Goal: Task Accomplishment & Management: Complete application form

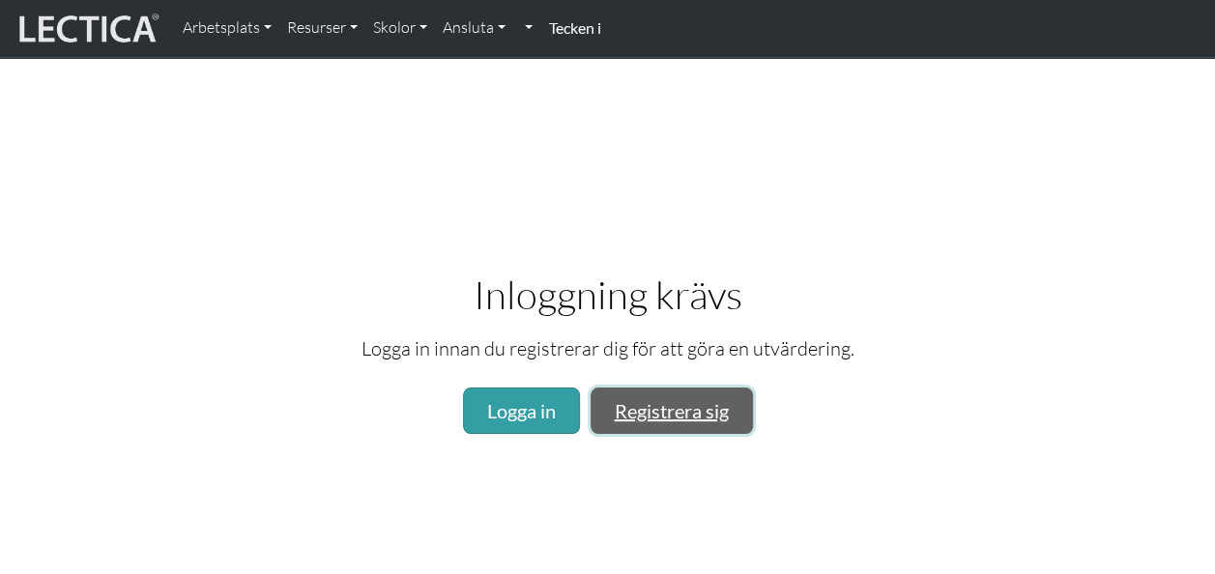
click at [663, 413] on link "Registrera sig" at bounding box center [672, 411] width 162 height 46
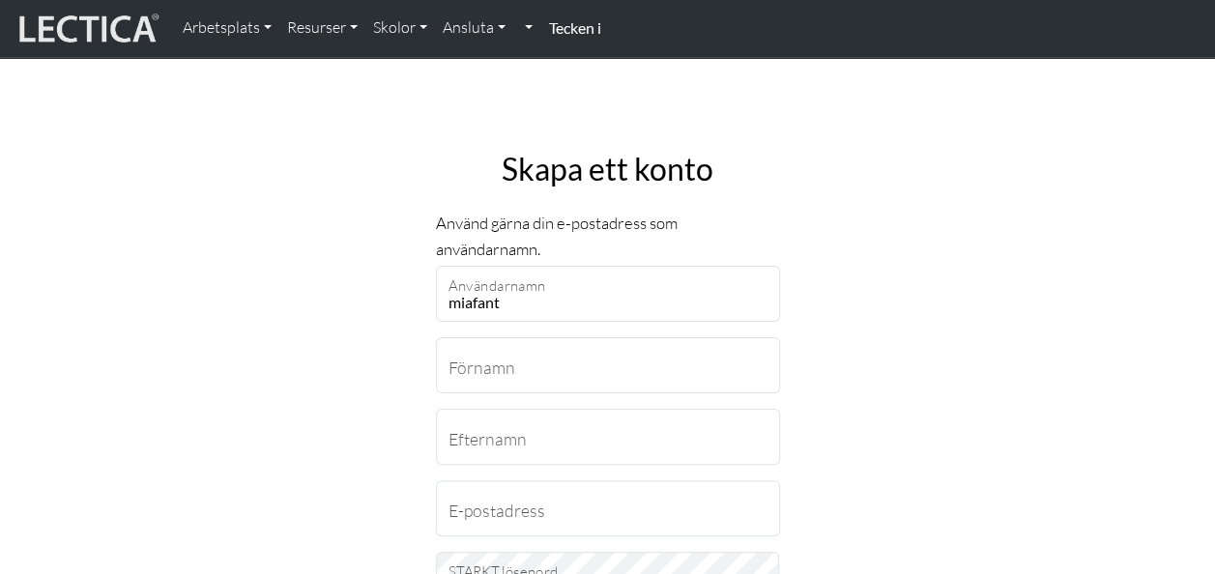
click at [526, 292] on input "miafant" at bounding box center [608, 294] width 344 height 56
type input "miafantmiafant@gmail.com"
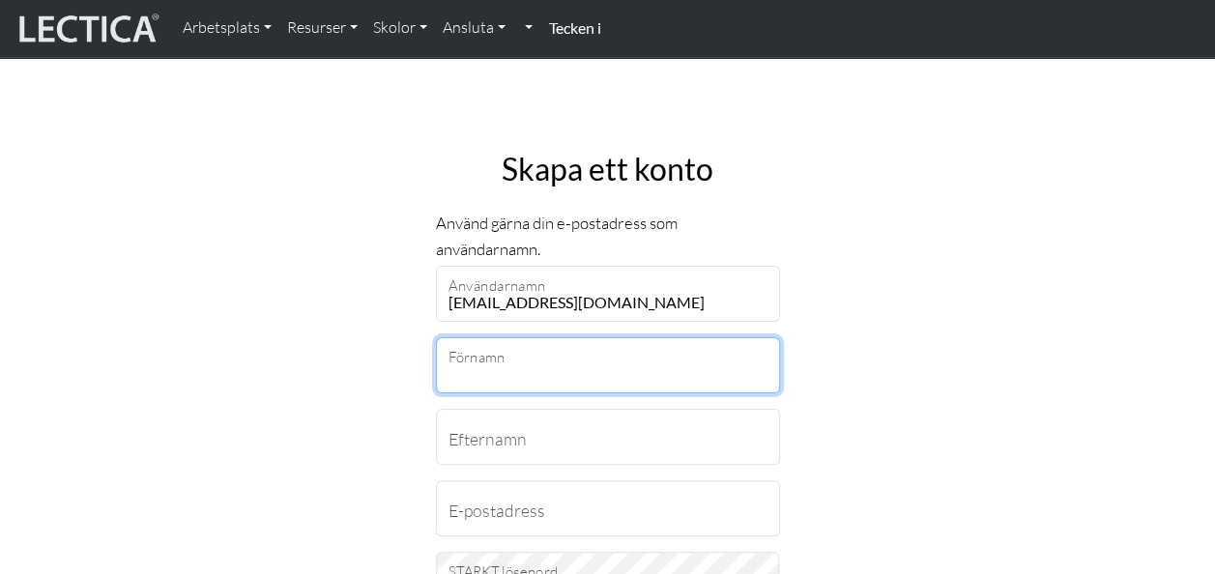
click at [561, 367] on input "Förnamn" at bounding box center [608, 365] width 344 height 56
type input "Maria"
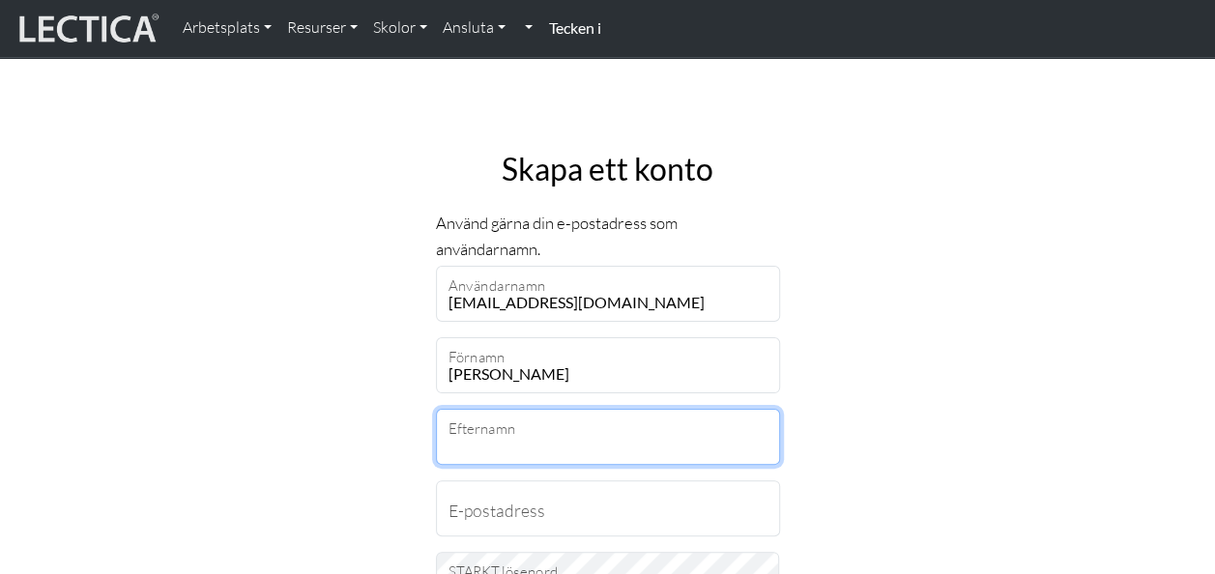
click at [503, 431] on input "Efternamn" at bounding box center [608, 437] width 344 height 56
type input "Fant"
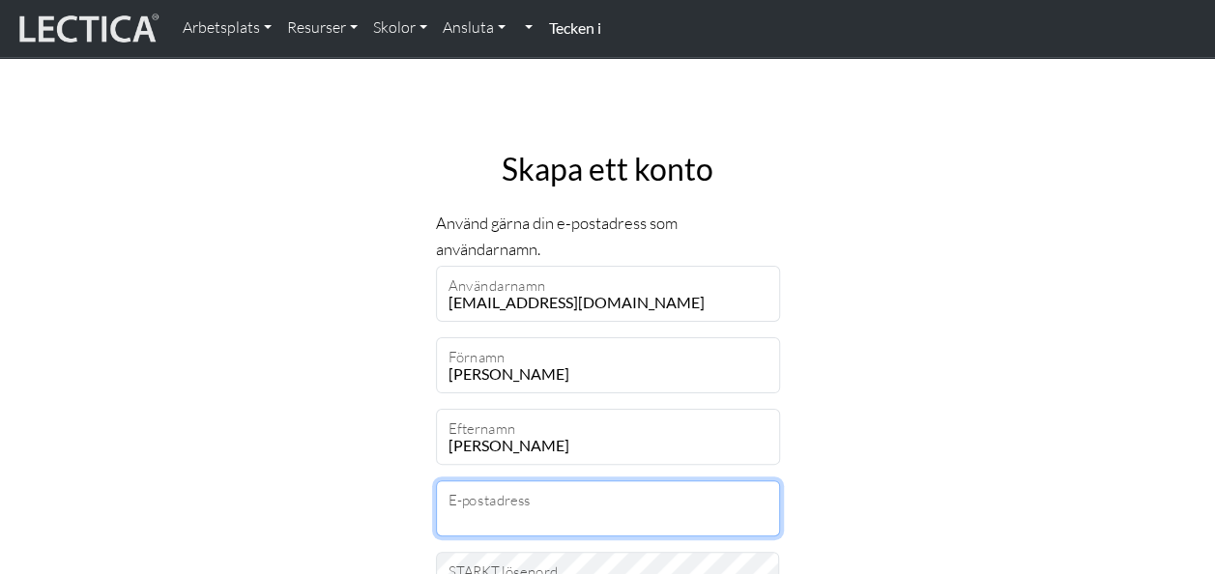
click at [497, 517] on input "E-postadress" at bounding box center [608, 509] width 344 height 56
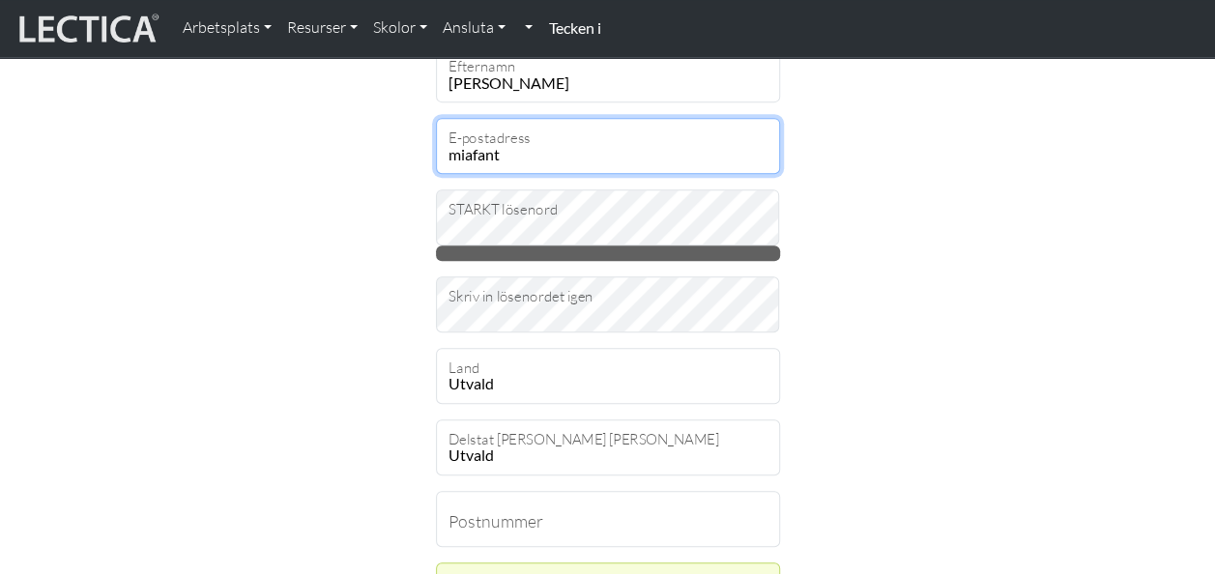
scroll to position [372, 0]
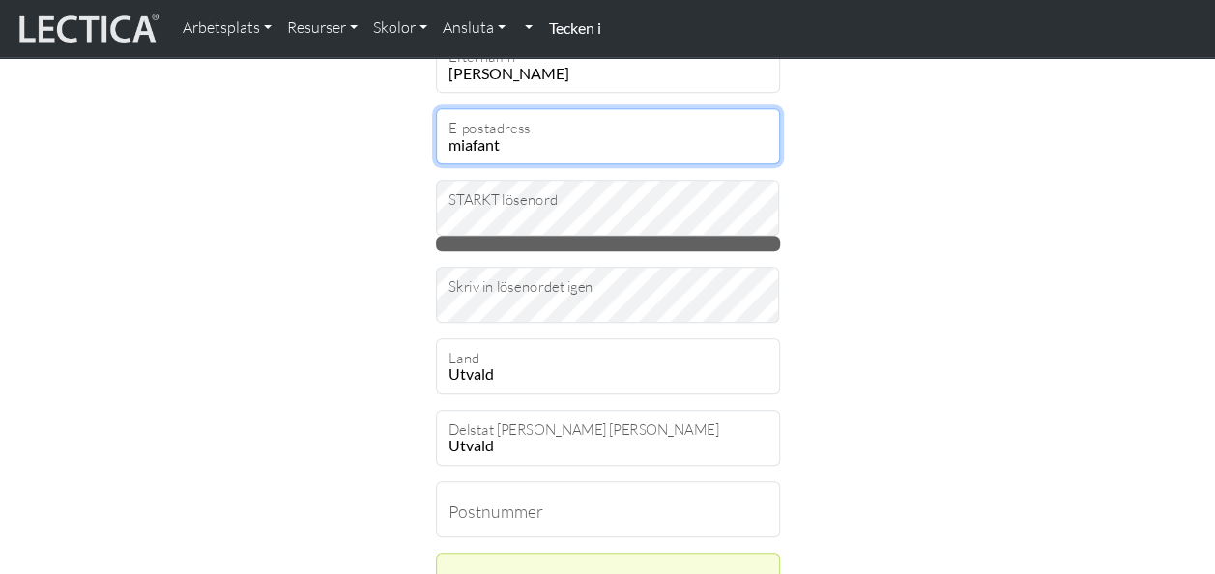
type input "miafant"
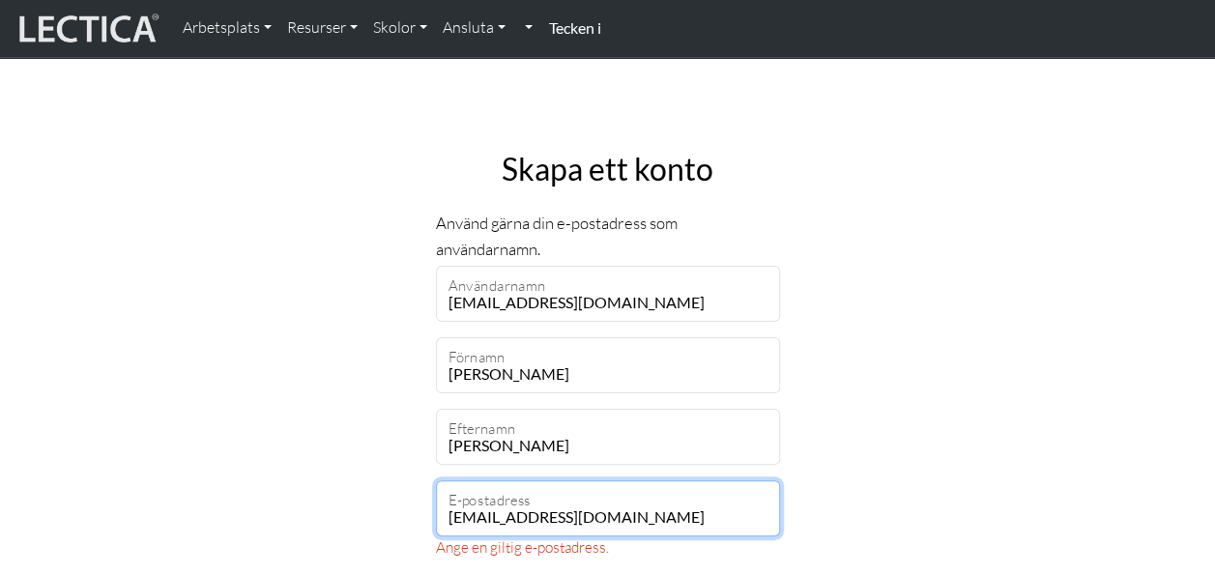
type input "miafantmiafant@gmail.com"
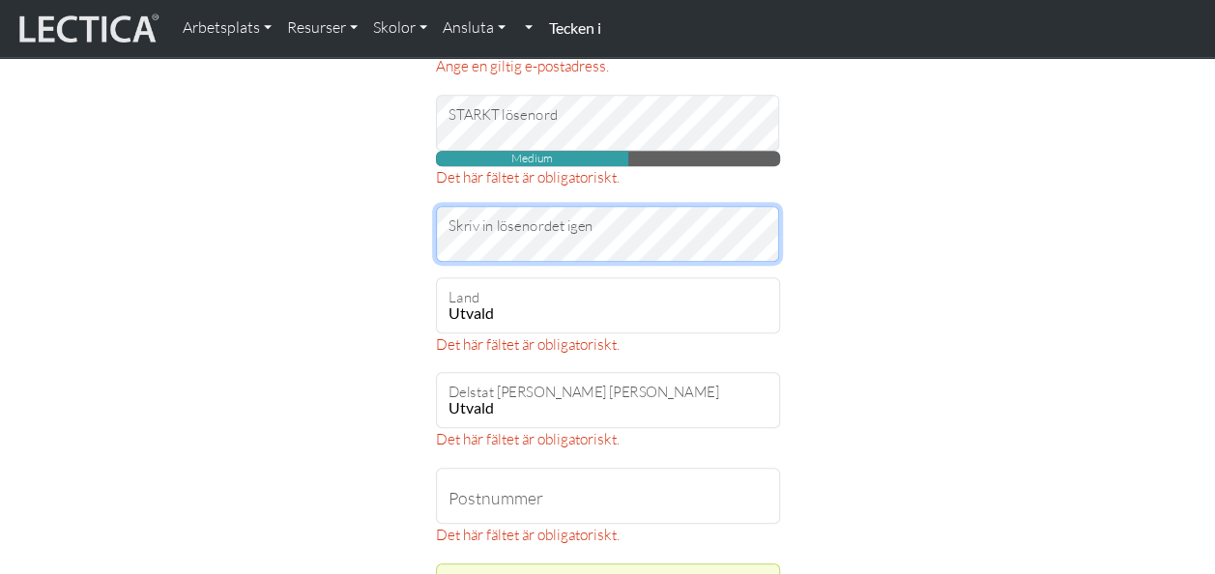
scroll to position [601, 0]
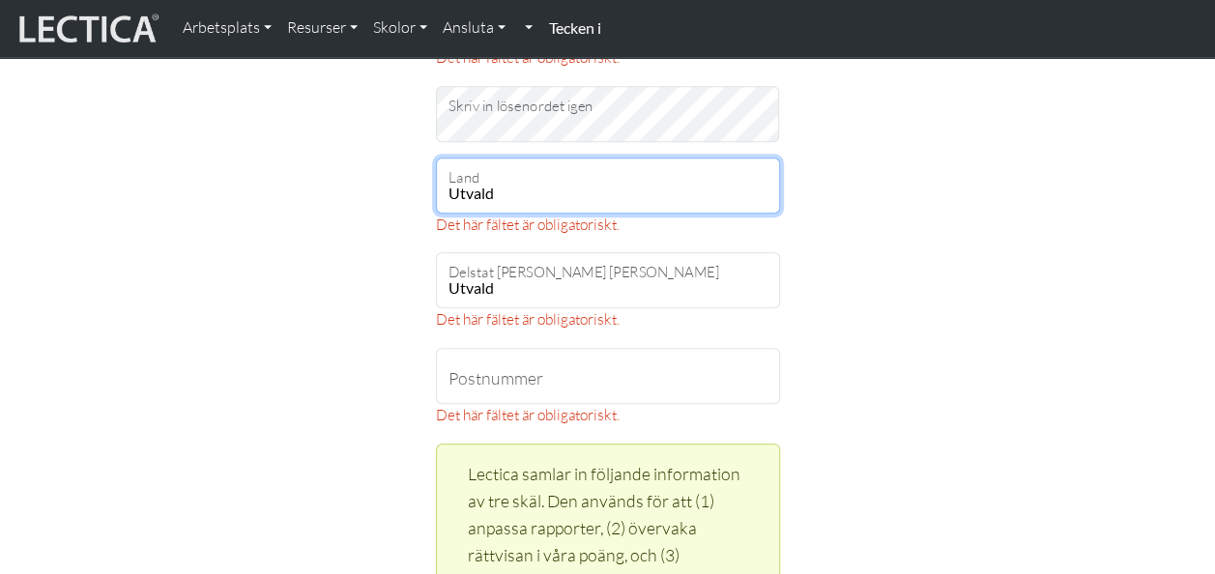
click at [712, 176] on select "Utvald Afghanistan A… land Öar Albanien Algeriet Amerikanska Samoa Andorra Ango…" at bounding box center [608, 186] width 344 height 56
click at [656, 184] on select "Utvald Afghanistan A… land Öar Albanien Algeriet Amerikanska Samoa Andorra Ango…" at bounding box center [608, 186] width 344 height 56
click at [531, 197] on select "Utvald Afghanistan A… land Öar Albanien Algeriet Amerikanska Samoa Andorra Ango…" at bounding box center [608, 186] width 344 height 56
click at [522, 188] on select "Utvald Afghanistan A… land Öar Albanien Algeriet Amerikanska Samoa Andorra Ango…" at bounding box center [608, 186] width 344 height 56
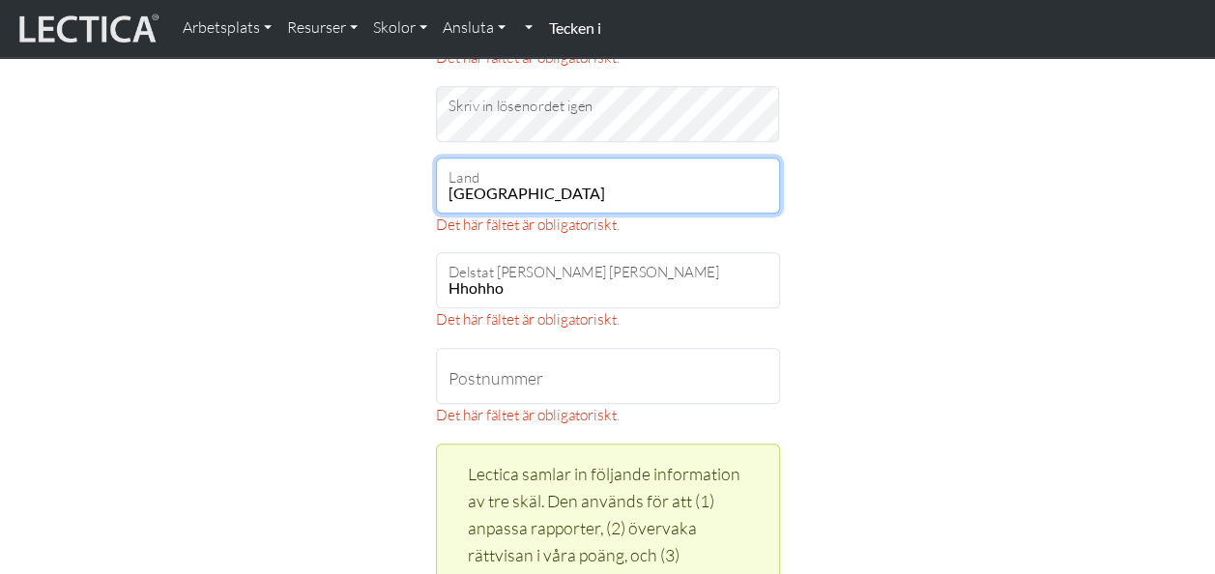
click at [522, 188] on select "Utvald Afghanistan A… land Öar Albanien Algeriet Amerikanska Samoa Andorra Ango…" at bounding box center [608, 186] width 344 height 56
click at [490, 195] on select "Utvald Afghanistan A… land Öar Albanien Algeriet Amerikanska Samoa Andorra Ango…" at bounding box center [608, 186] width 344 height 56
select select "216"
click at [436, 158] on select "Utvald Afghanistan A… land Öar Albanien Algeriet Amerikanska Samoa Andorra Ango…" at bounding box center [608, 186] width 344 height 56
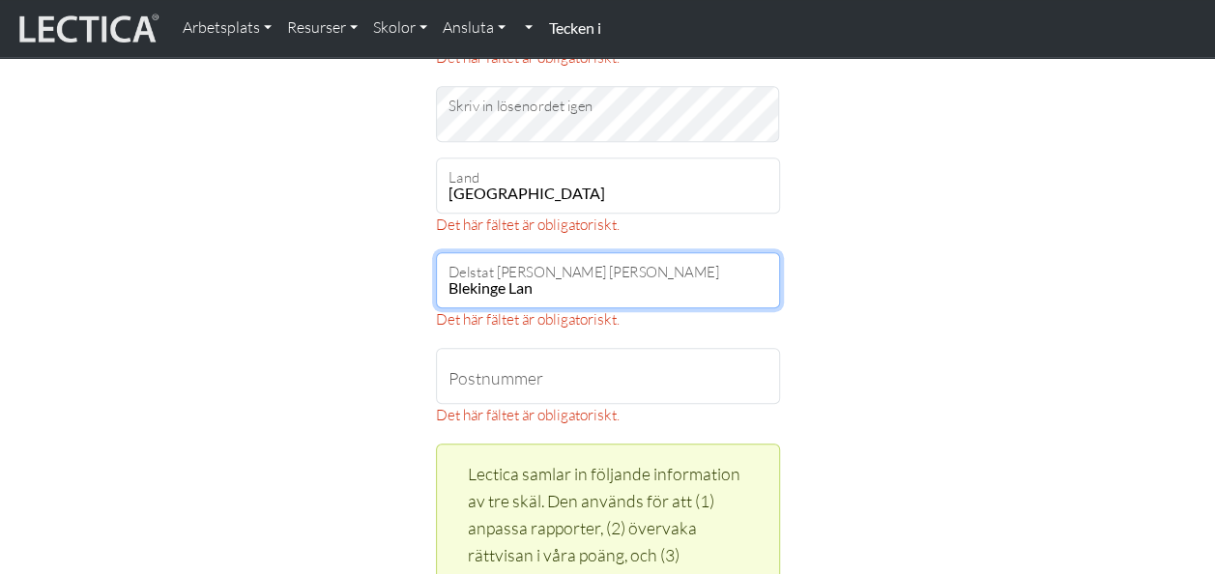
click at [536, 278] on select "Blekinge Lan Dalarnas Lan Gävleborgs Län Gotlands Lan Hallands Lan Jämtlands La…" at bounding box center [608, 280] width 344 height 56
select select "9518"
click at [436, 252] on select "Blekinge Lan Dalarnas Lan Gävleborgs Län Gotlands Lan Hallands Lan Jämtlands La…" at bounding box center [608, 280] width 344 height 56
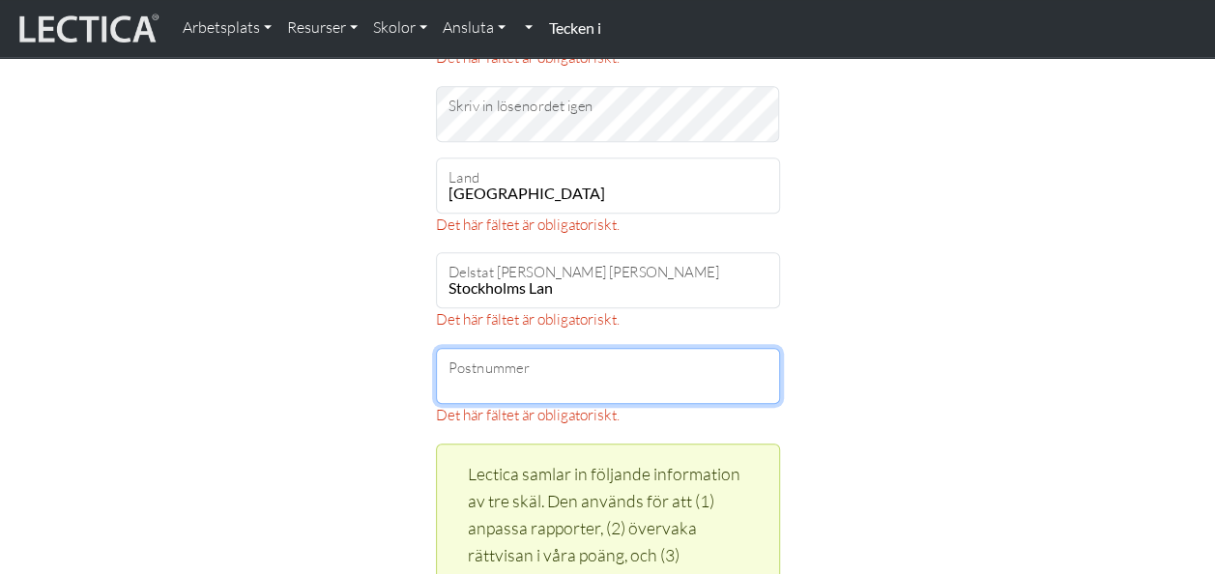
click at [516, 376] on input "Postnummer" at bounding box center [608, 376] width 344 height 56
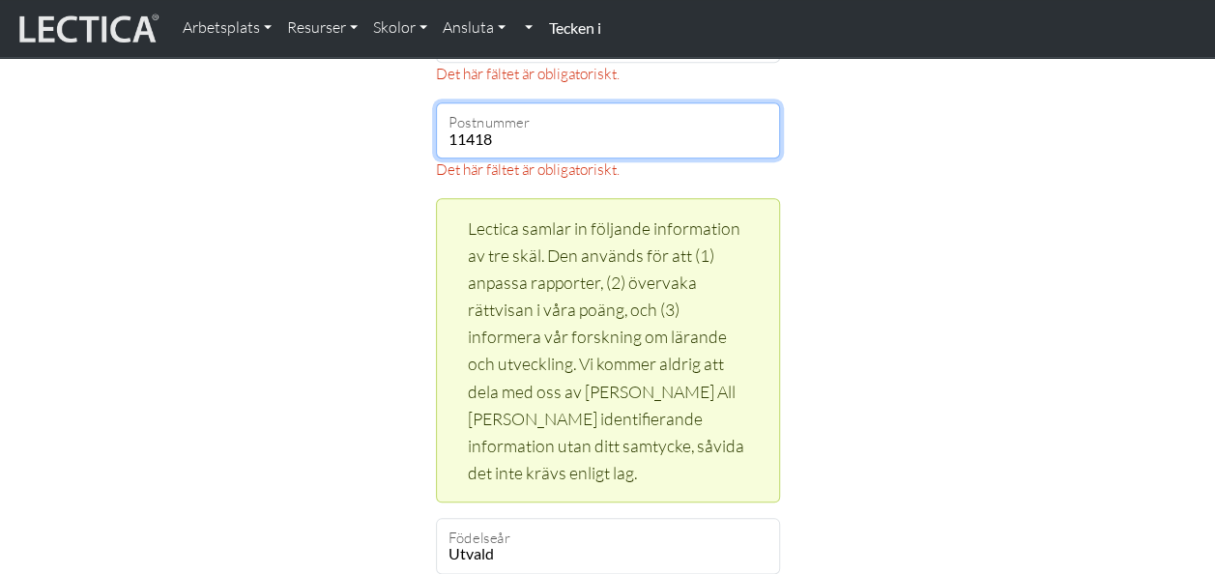
scroll to position [851, 0]
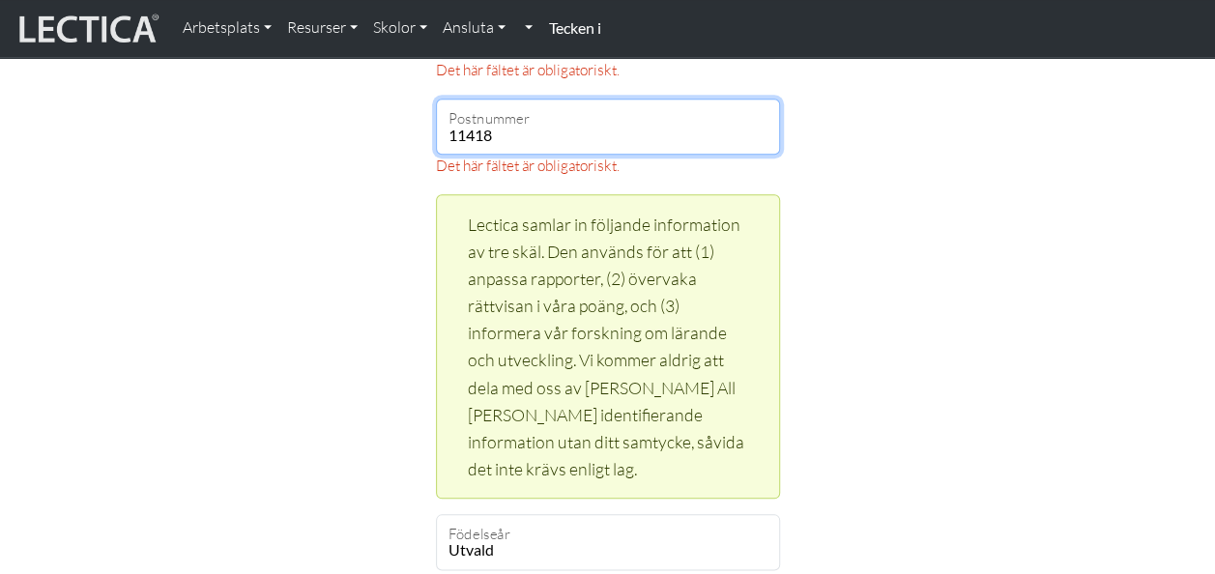
type input "11418"
click at [988, 277] on div "Skapa ett konto Använd gärna din e-postadress som användarnamn. miafantmiafant@…" at bounding box center [608, 290] width 1102 height 2011
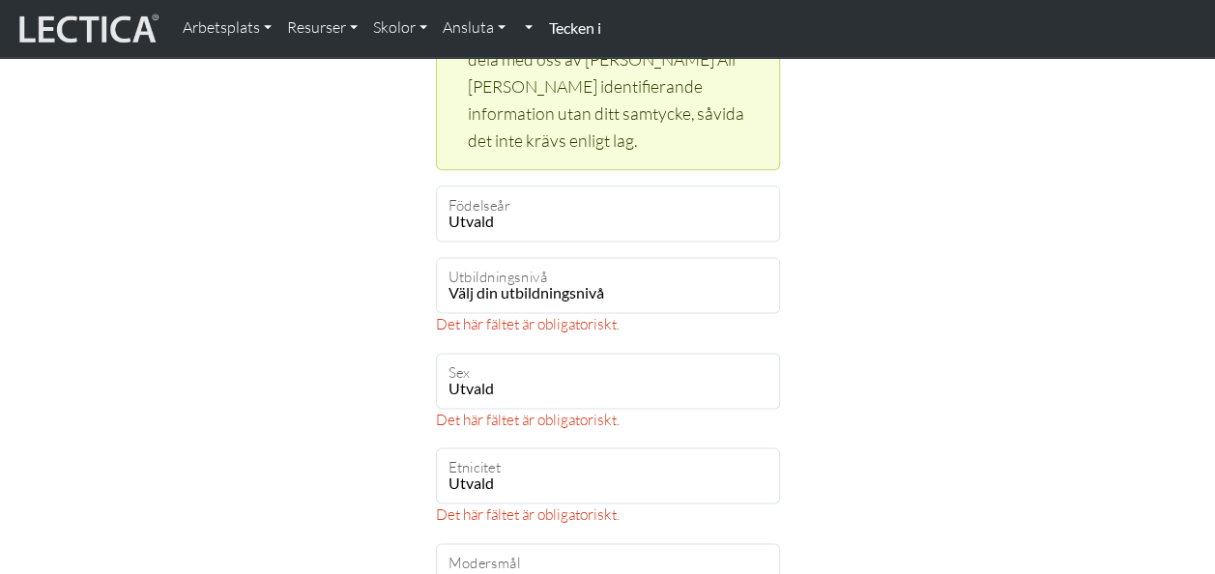
scroll to position [1169, 0]
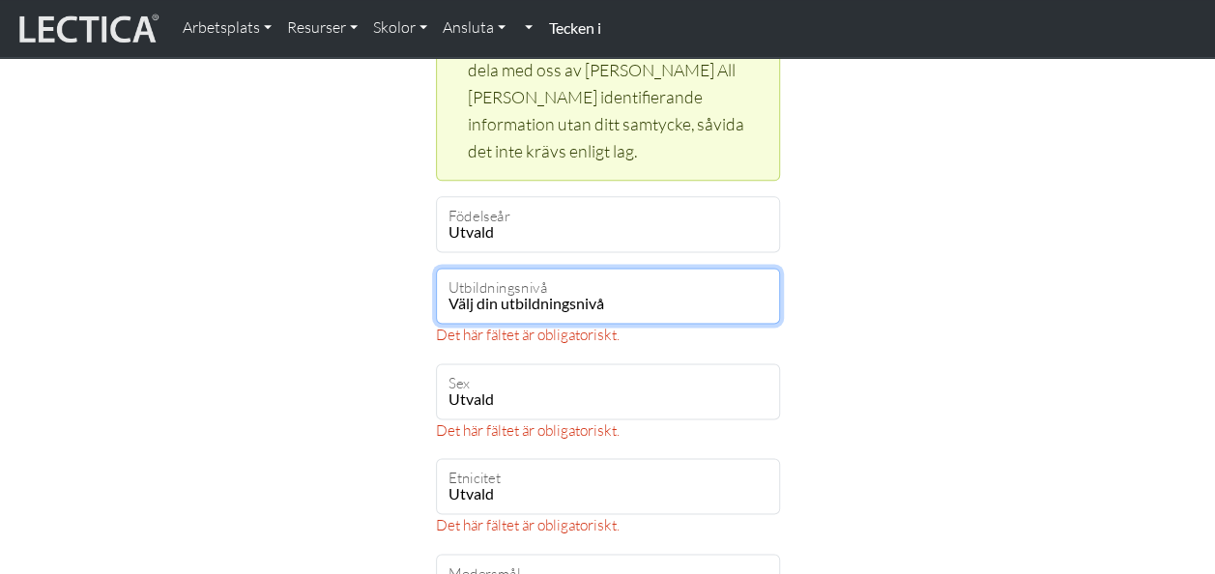
click at [578, 310] on select "Välj din utbildningsnivå Barn pre-pre-pre-k pre-pre-k för-k Dagis Årskurs 1 Åk …" at bounding box center [608, 296] width 344 height 56
select select "20"
click at [436, 268] on select "Välj din utbildningsnivå Barn pre-pre-pre-k pre-pre-k för-k Dagis Årskurs 1 Åk …" at bounding box center [608, 296] width 344 height 56
click at [706, 300] on select "Välj din utbildningsnivå Barn pre-pre-pre-k pre-pre-k för-k Dagis Årskurs 1 Åk …" at bounding box center [608, 296] width 344 height 56
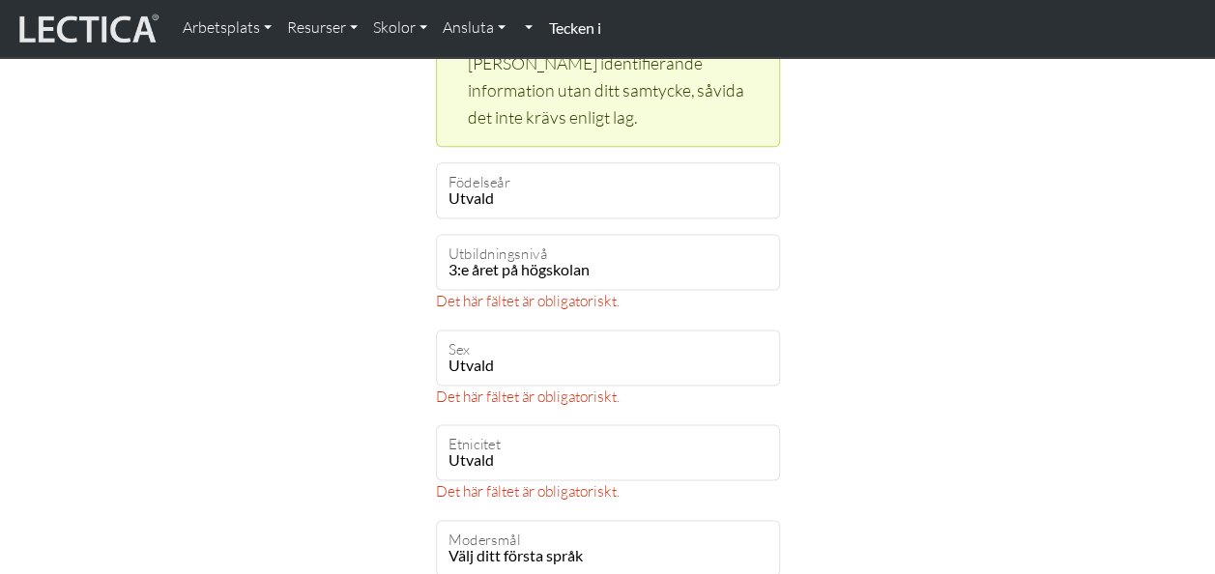
scroll to position [1196, 0]
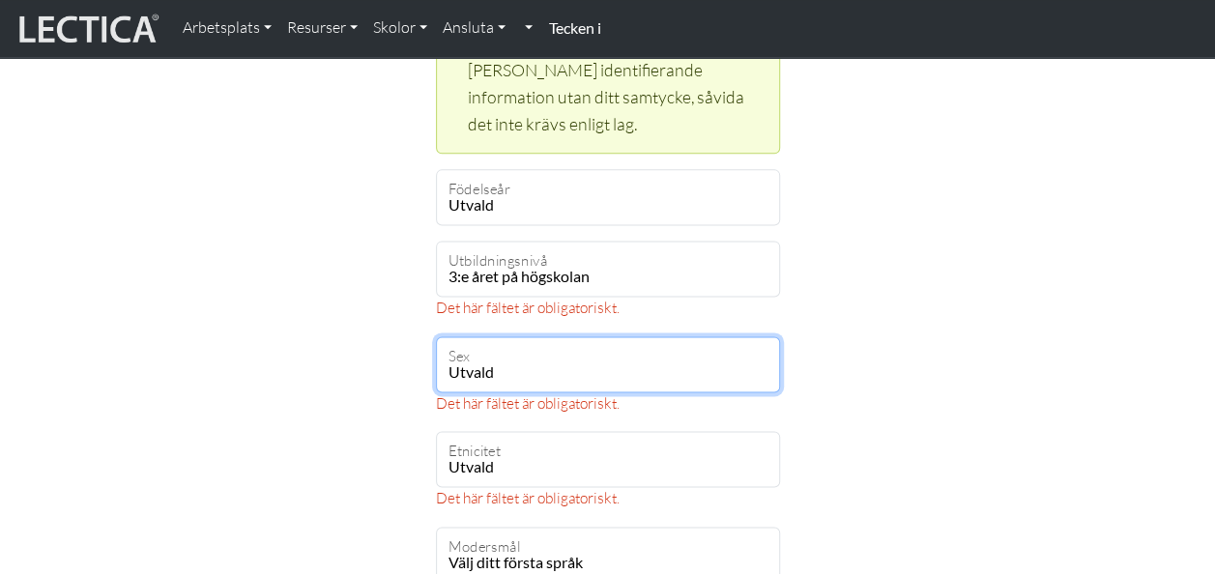
click at [509, 378] on select "Utvald Manlig Kvinnlig Binär Icke-binär Välj bort" at bounding box center [608, 364] width 344 height 56
click at [436, 336] on select "Utvald Manlig Kvinnlig Binär Icke-binär Välj bort" at bounding box center [608, 364] width 344 height 56
click at [499, 377] on select "Utvald Manlig Kvinnlig Binär Icke-binär Välj bort" at bounding box center [608, 364] width 344 height 56
select select "female"
click at [436, 336] on select "Utvald Manlig Kvinnlig Binär Icke-binär Välj bort" at bounding box center [608, 364] width 344 height 56
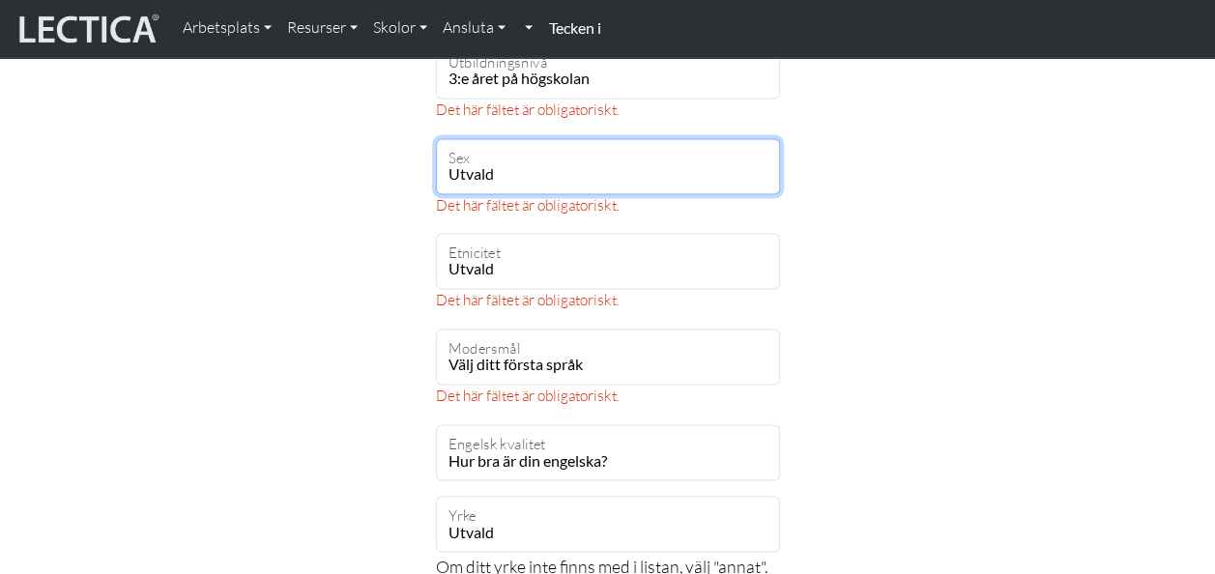
scroll to position [1416, 0]
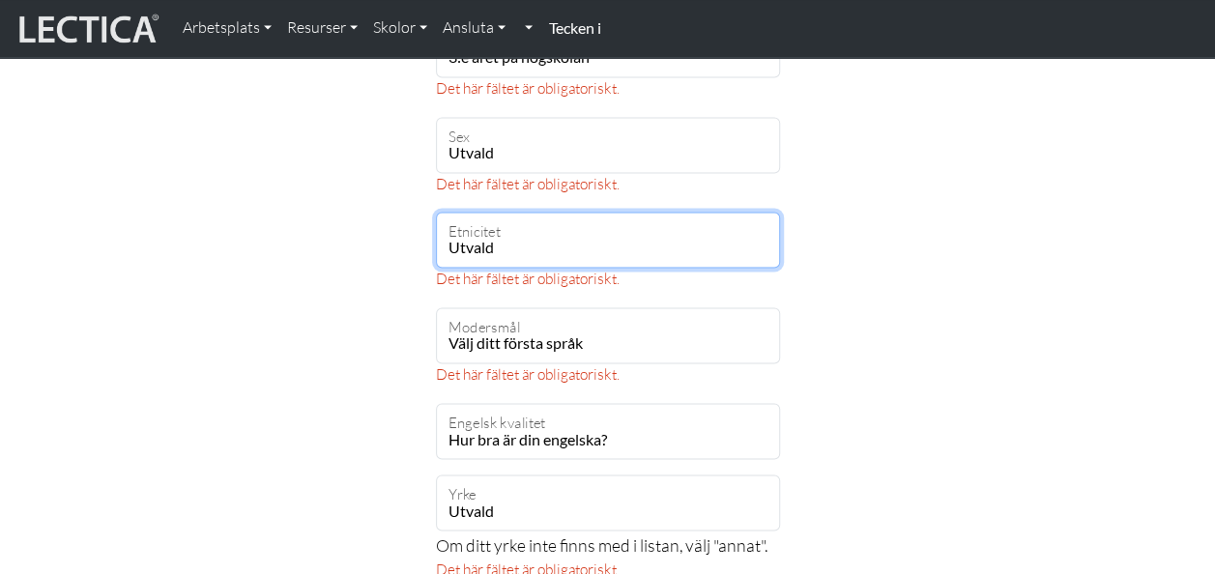
click at [510, 254] on select "Utvald Afrikansk Asiat Svart Karibiska Kaukasiska Centralamerika Euroasiatiska …" at bounding box center [608, 240] width 344 height 56
select select "120"
click at [436, 212] on select "Utvald Afrikansk Asiat Svart Karibiska Kaukasiska Centralamerika Euroasiatiska …" at bounding box center [608, 240] width 344 height 56
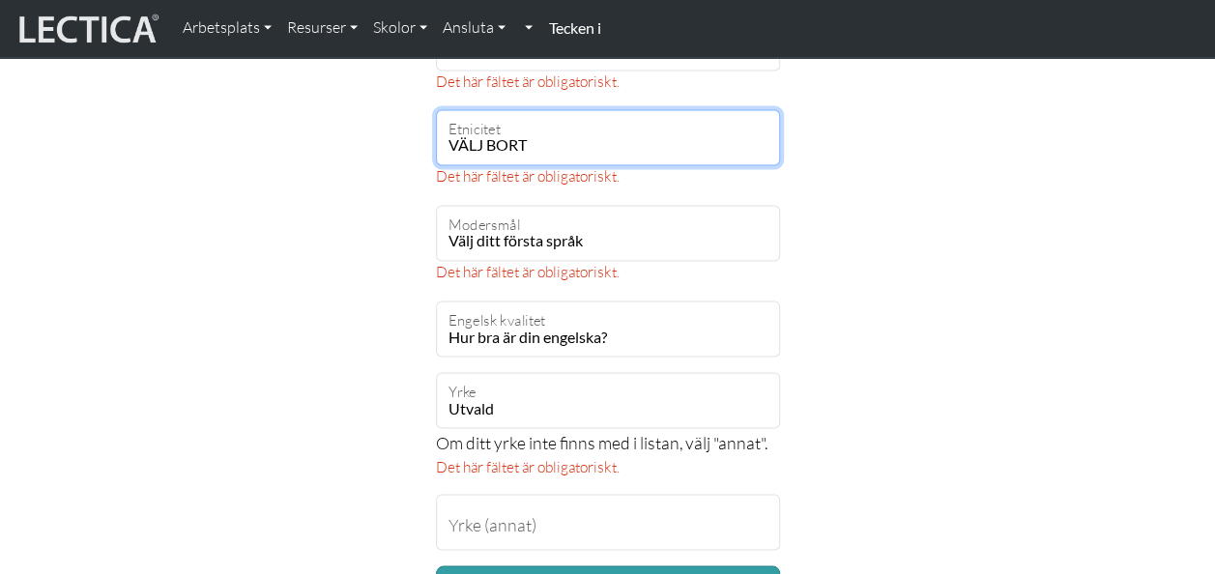
scroll to position [1528, 0]
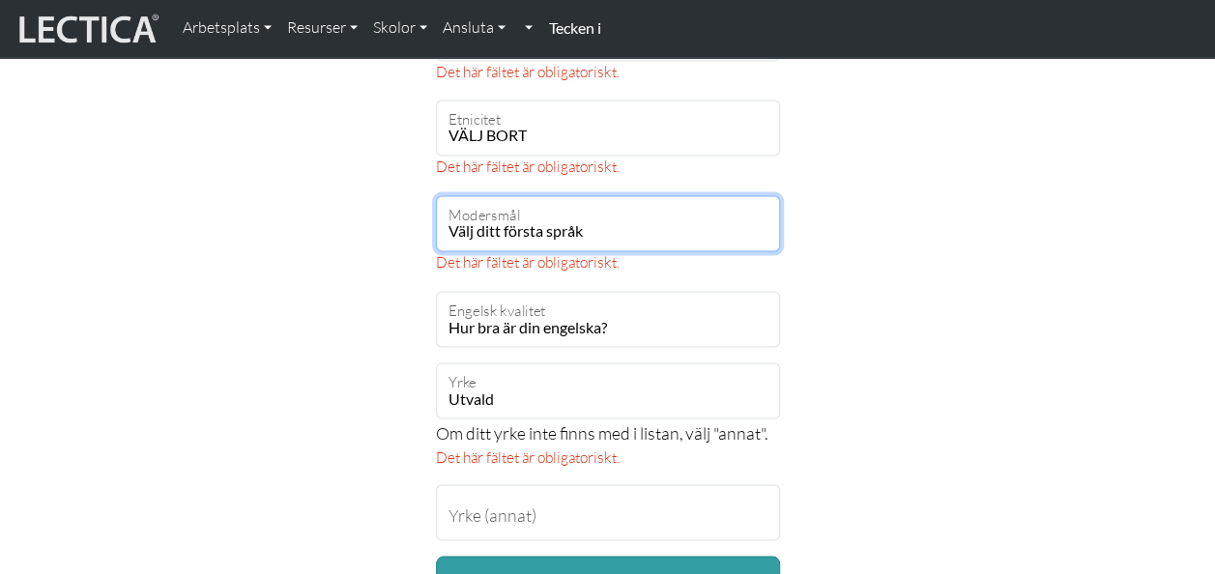
click at [558, 217] on select "Välj ditt första språk Abchaziska Akinesiska Acoli Acoli Adangme Adangme Adyghe…" at bounding box center [608, 223] width 344 height 56
click at [554, 230] on select "Välj ditt första språk Abchaziska Akinesiska Acoli Acoli Adangme Adangme Adyghe…" at bounding box center [608, 223] width 344 height 56
select select "2298"
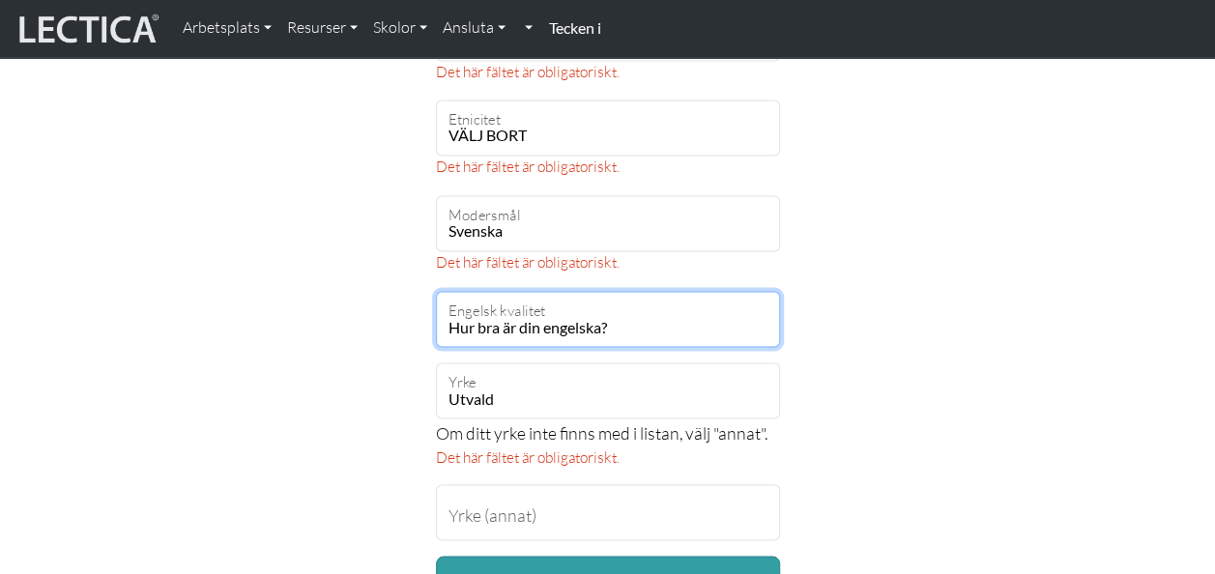
click at [571, 322] on select "Hur bra är din engelska? Enastående Utmärkt Väldigt bra Bra Inte så bra Fattig" at bounding box center [608, 319] width 344 height 56
select select "4"
click at [436, 291] on select "Hur bra är din engelska? Enastående Utmärkt Väldigt bra Bra Inte så bra Fattig" at bounding box center [608, 319] width 344 height 56
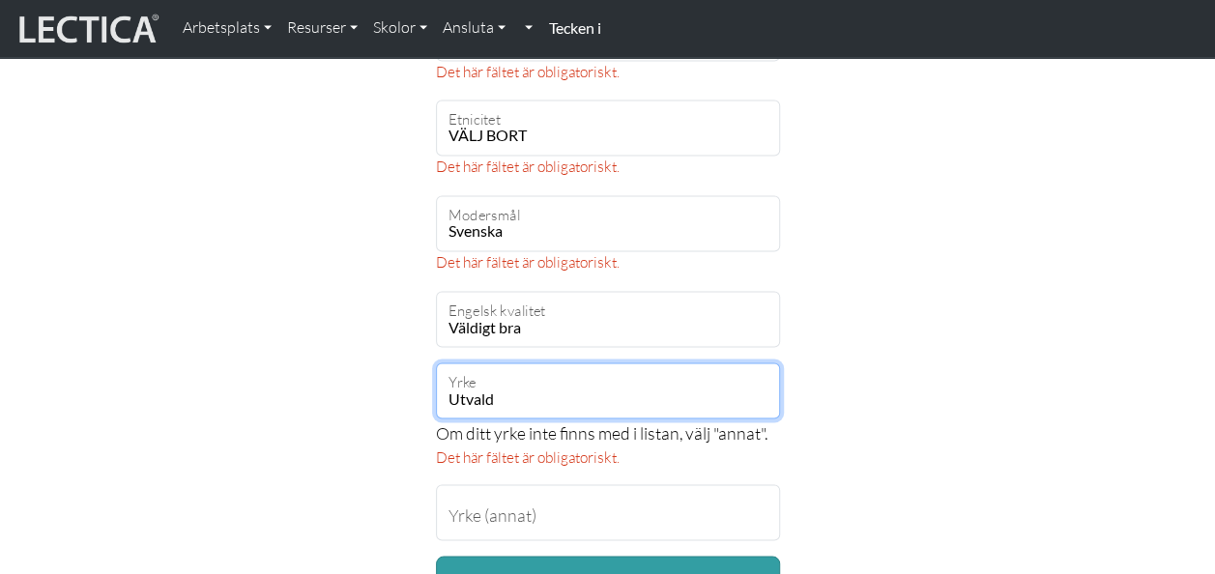
click at [675, 385] on select "Utvald akademisk Redovisning/Ekonomi administration Konst: Uppträdande Konst: V…" at bounding box center [608, 391] width 344 height 56
click at [436, 363] on select "Utvald akademisk Redovisning/Ekonomi administration Konst: Uppträdande Konst: V…" at bounding box center [608, 391] width 344 height 56
click at [588, 396] on select "Utvald akademisk Redovisning/Ekonomi administration Konst: Uppträdande Konst: V…" at bounding box center [608, 391] width 344 height 56
select select "32"
click at [436, 363] on select "Utvald akademisk Redovisning/Ekonomi administration Konst: Uppträdande Konst: V…" at bounding box center [608, 391] width 344 height 56
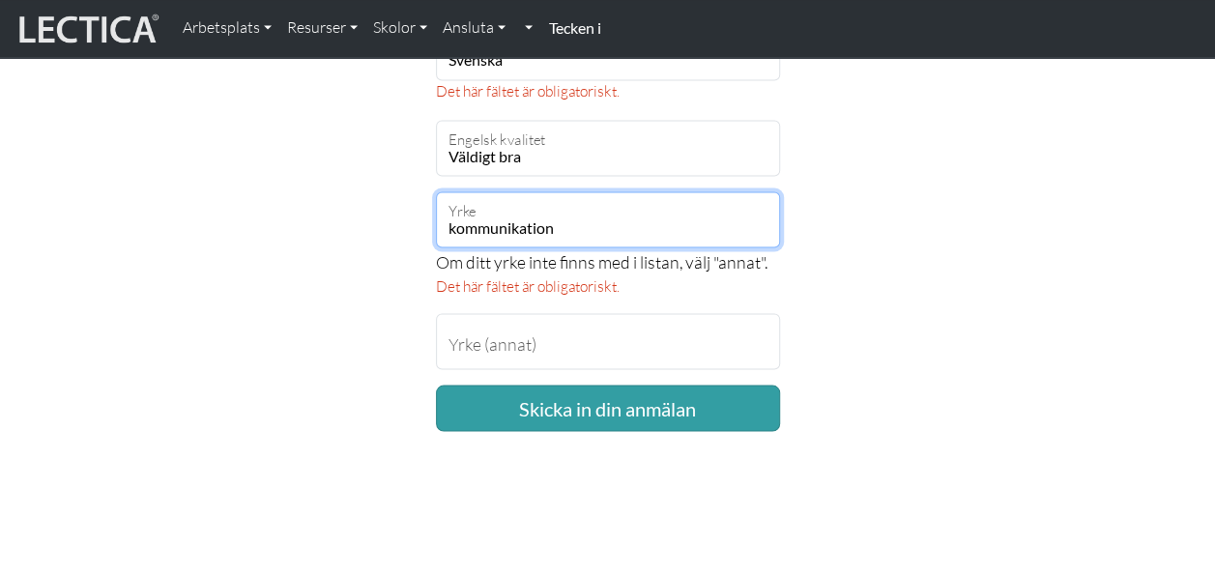
scroll to position [1703, 0]
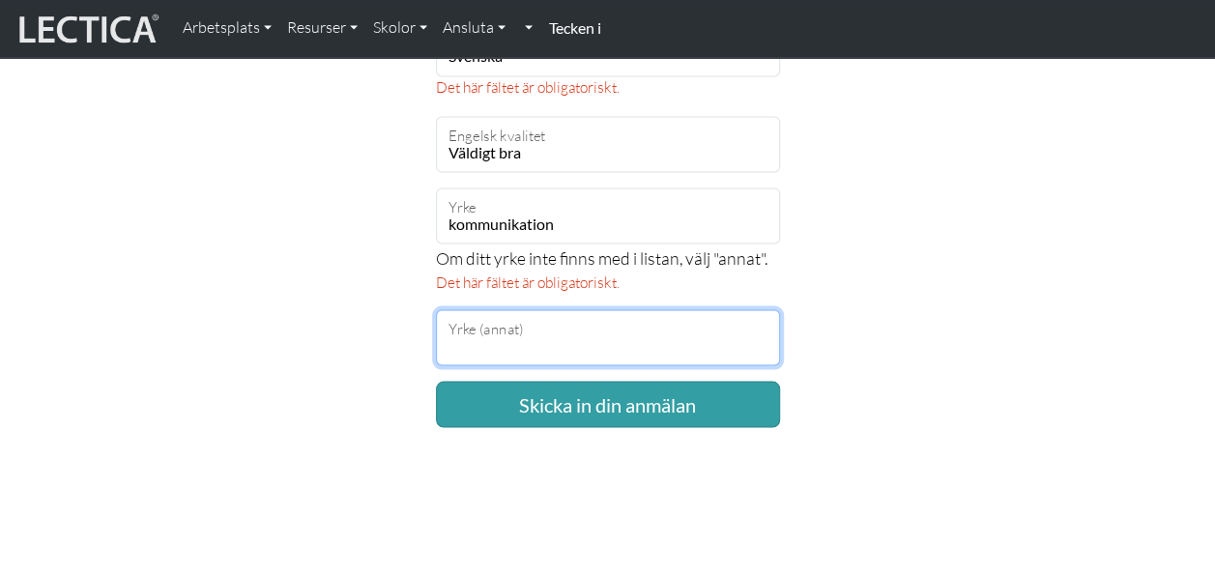
click at [597, 347] on input "Yrke (annat)" at bounding box center [608, 337] width 344 height 56
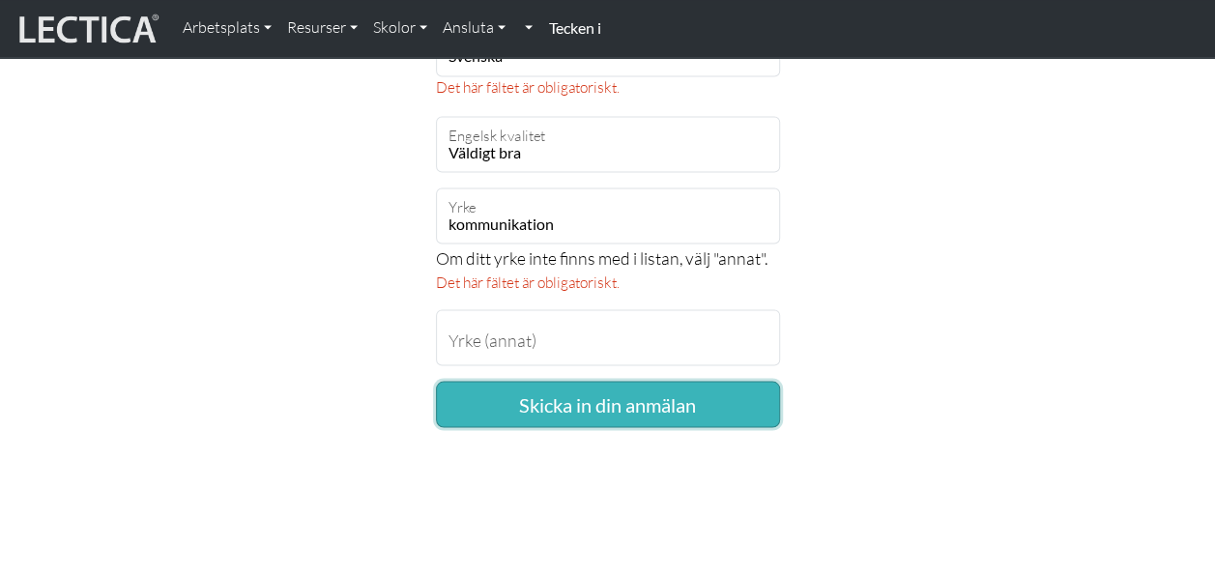
click at [682, 404] on button "Skicka in din anmälan" at bounding box center [608, 404] width 344 height 46
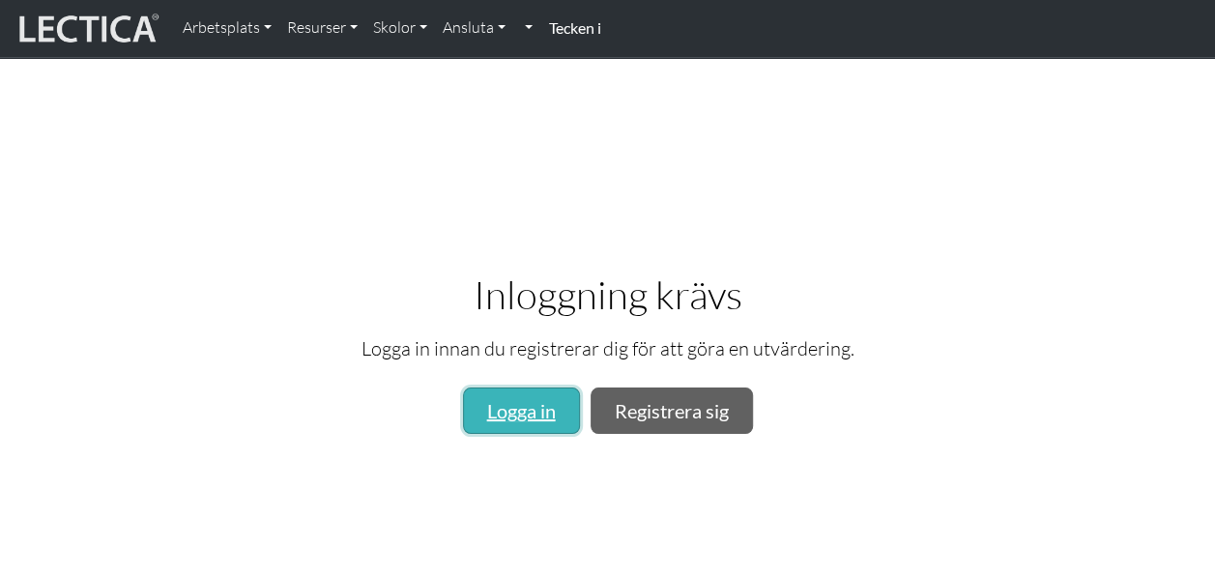
click at [545, 406] on link "Logga in" at bounding box center [521, 411] width 117 height 46
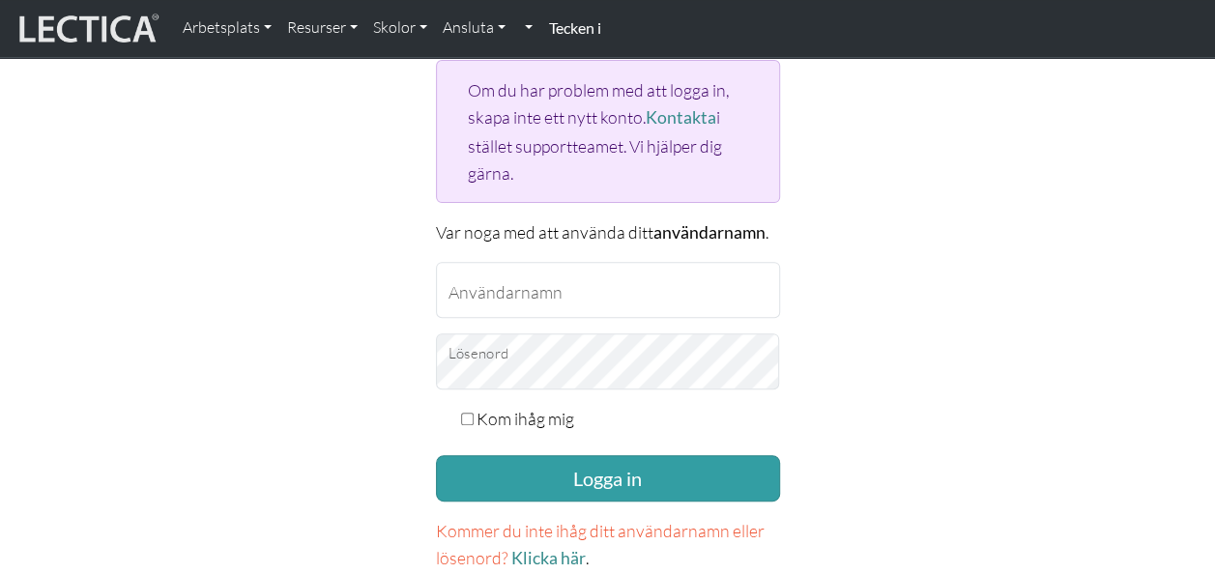
scroll to position [226, 0]
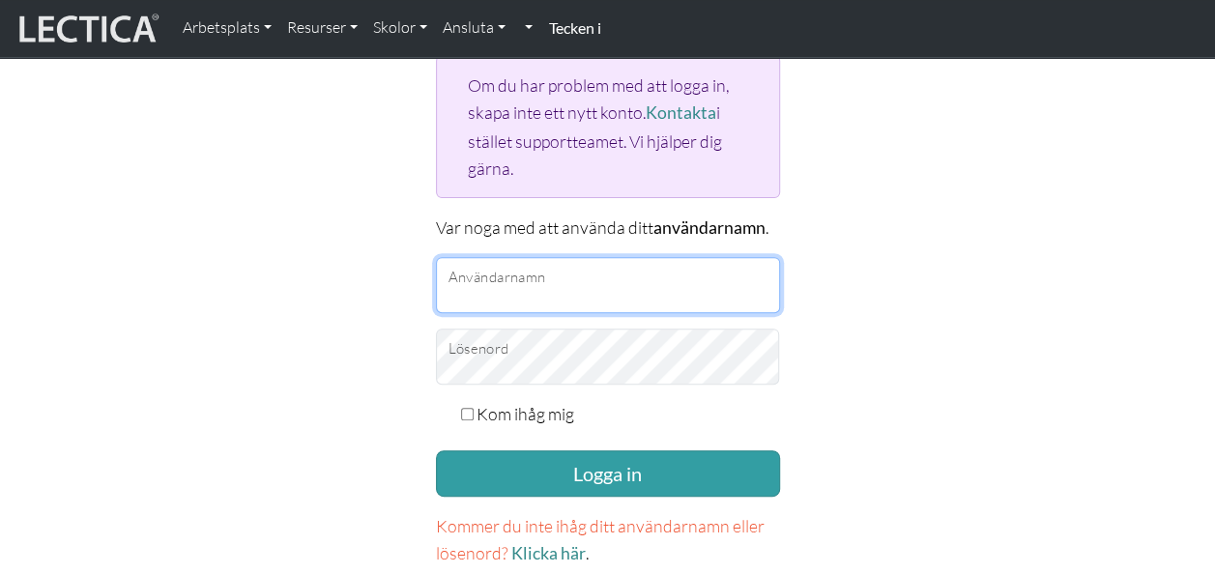
click at [543, 284] on input "Användarnamn" at bounding box center [608, 285] width 344 height 56
type input "[EMAIL_ADDRESS][DOMAIN_NAME]"
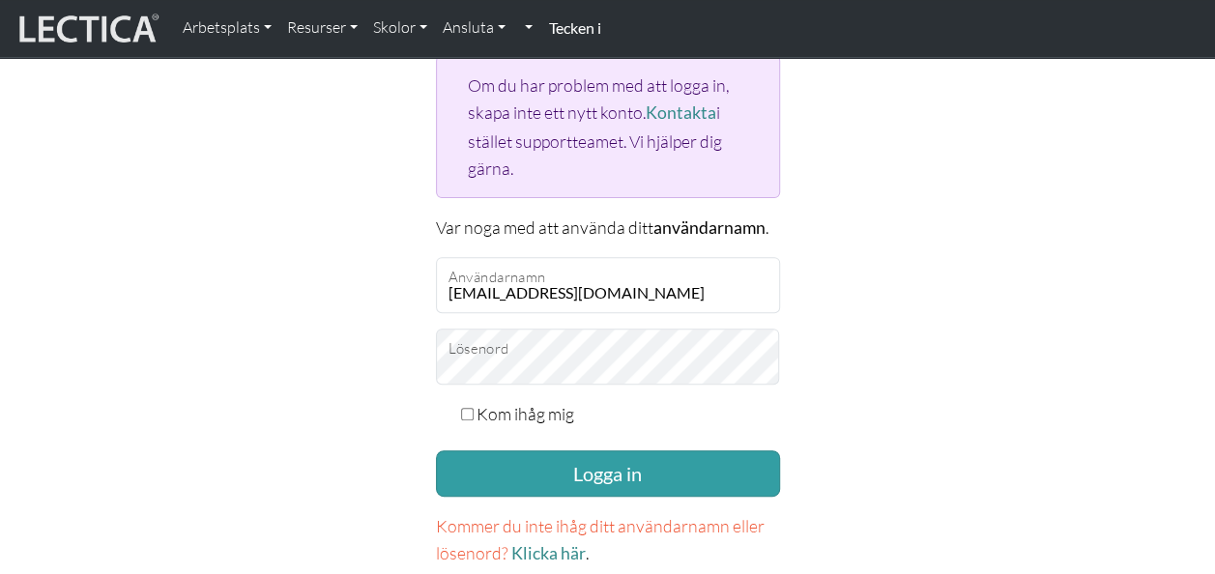
click at [469, 408] on input "Kom ihåg mig" at bounding box center [467, 414] width 13 height 13
checkbox input "true"
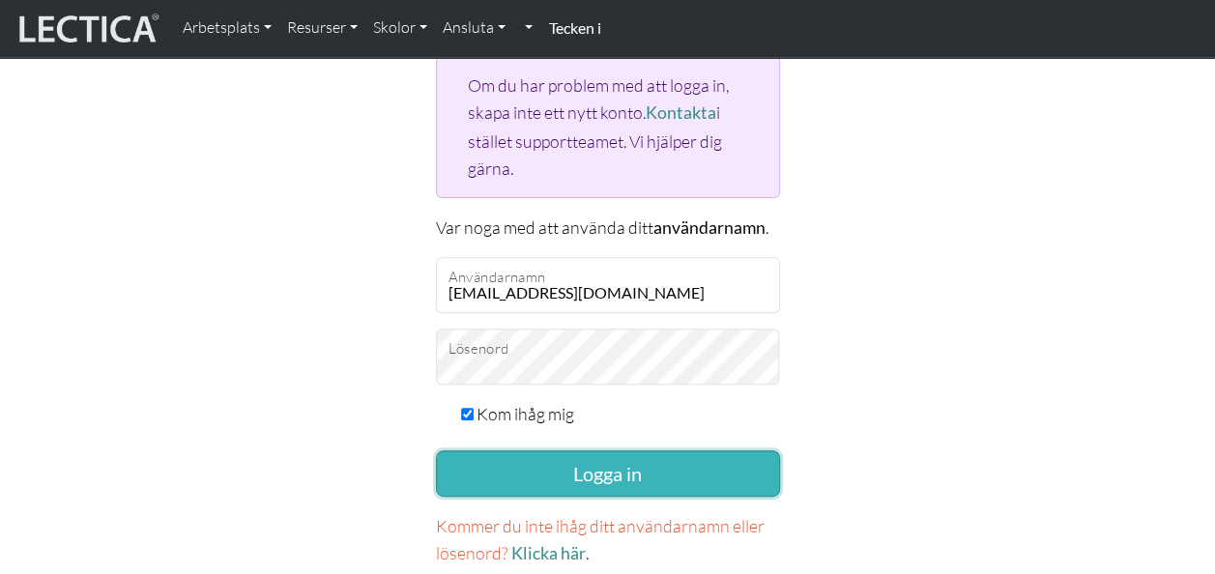
click at [612, 475] on button "Logga in" at bounding box center [608, 474] width 344 height 46
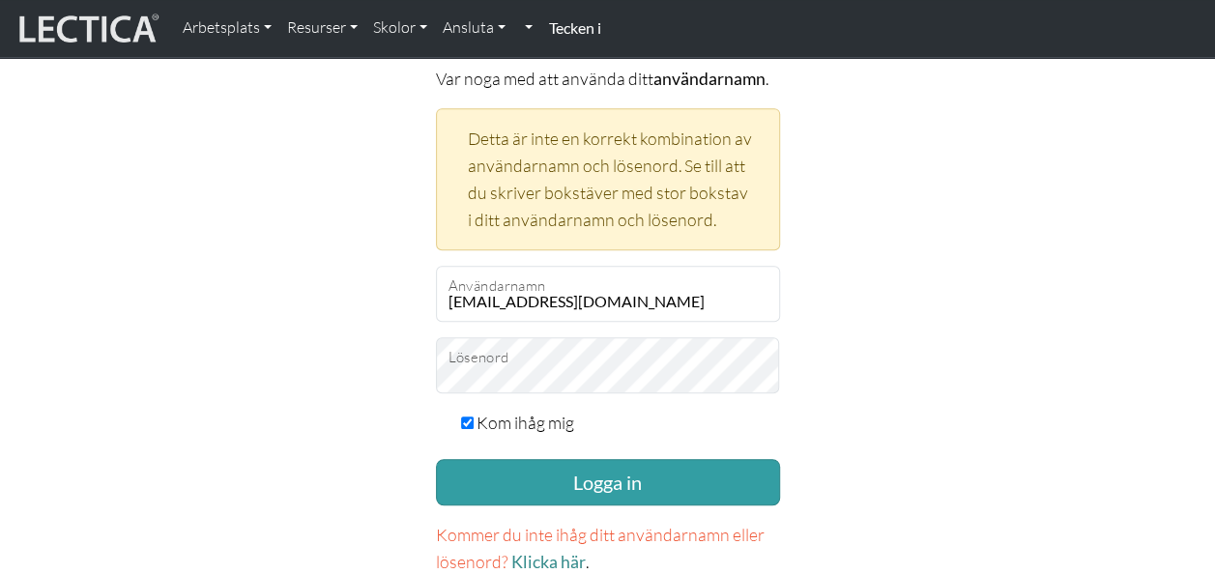
scroll to position [381, 0]
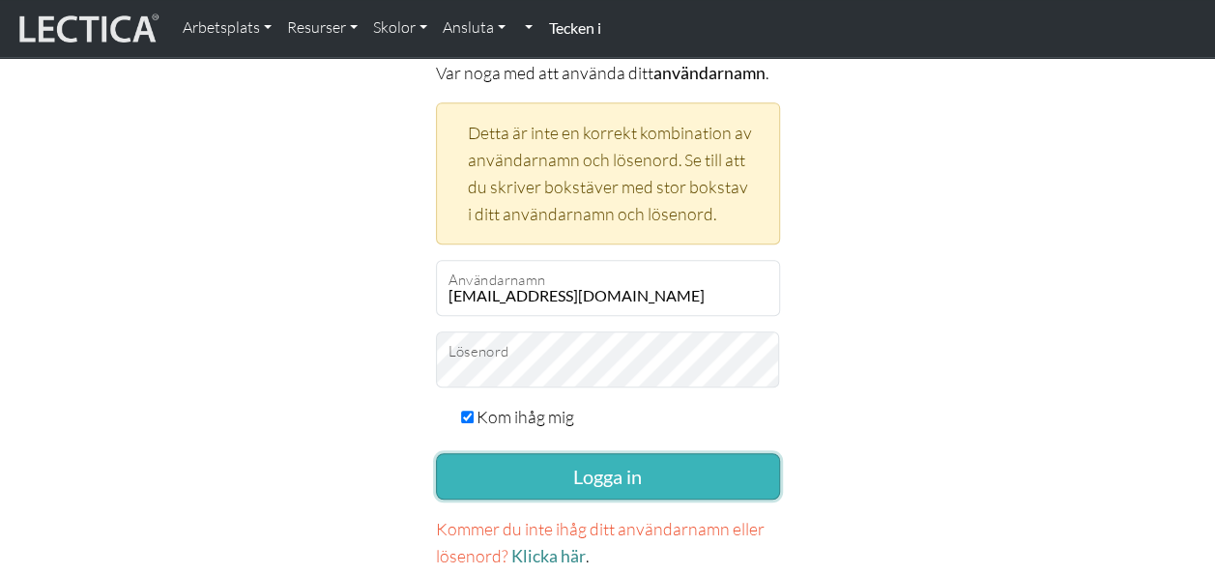
click at [704, 470] on button "Logga in" at bounding box center [608, 476] width 344 height 46
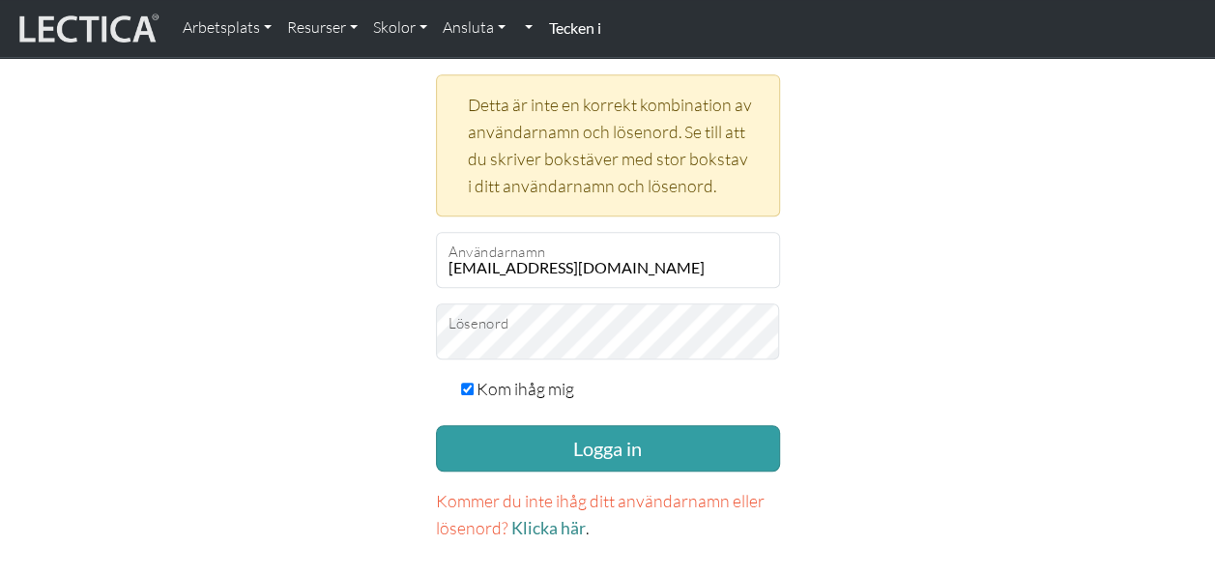
scroll to position [441, 0]
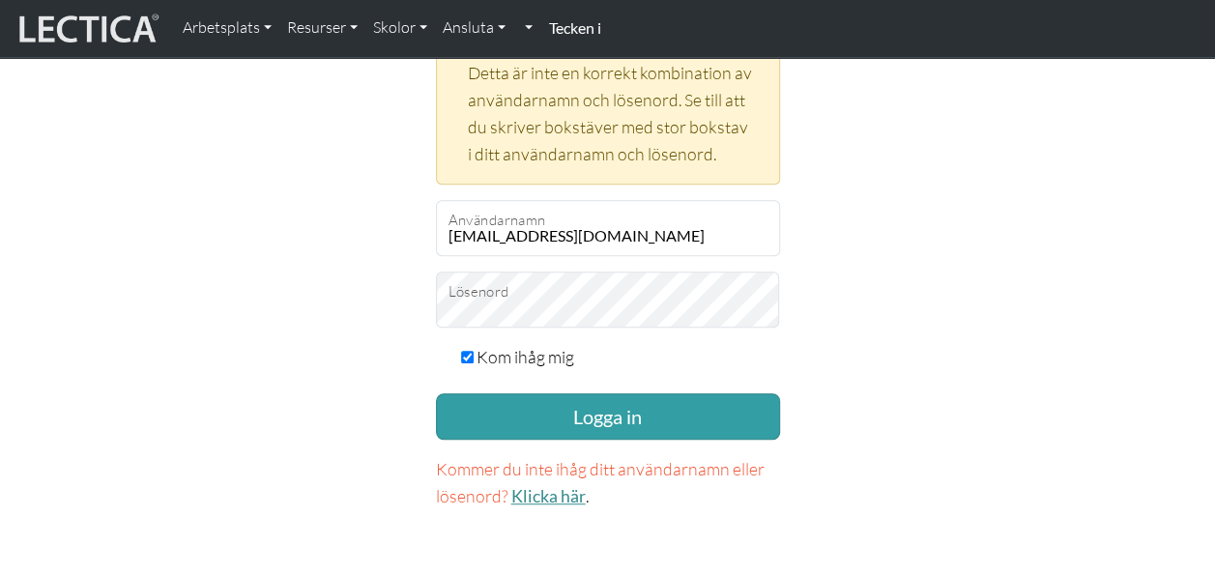
click at [555, 491] on link "Klicka här" at bounding box center [548, 496] width 74 height 20
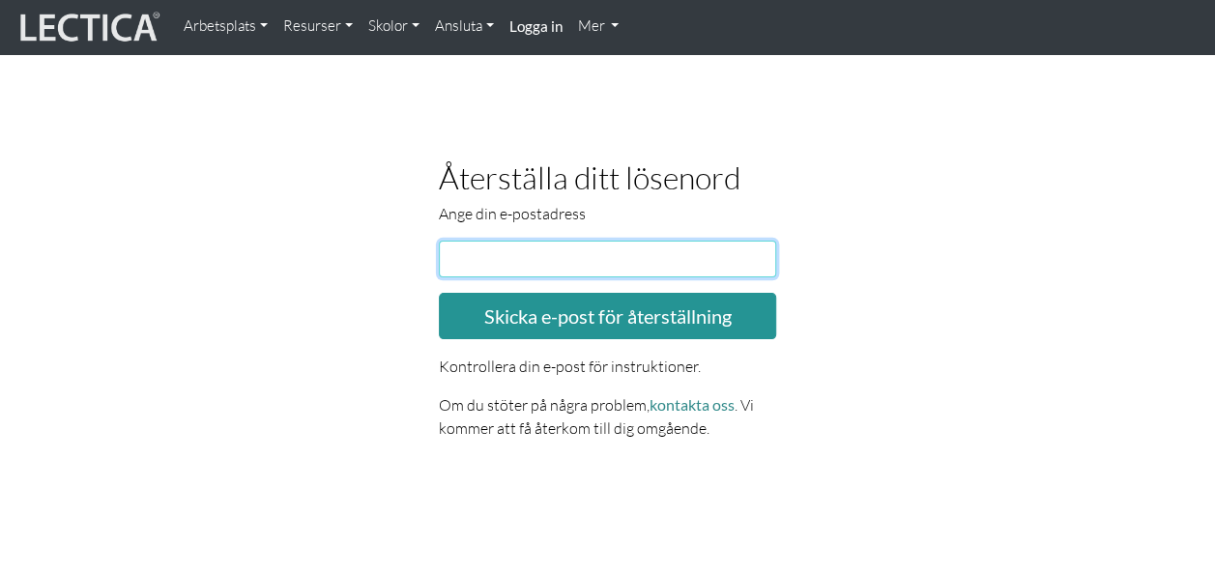
click at [528, 250] on input "email" at bounding box center [608, 259] width 338 height 37
type input "miafantmiafant@gmail.com"
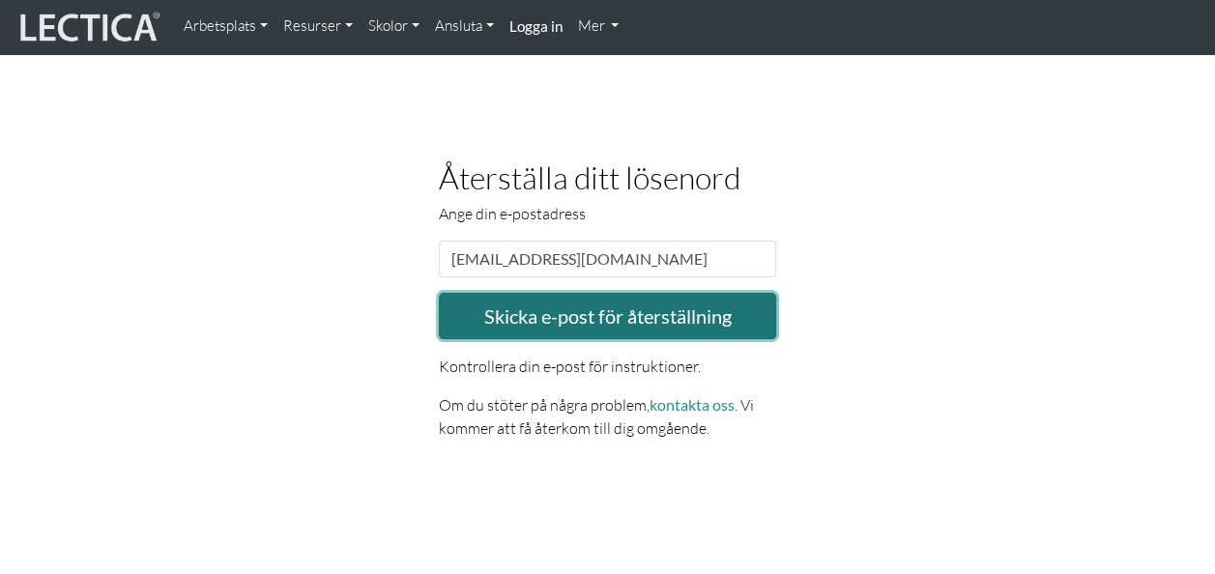
click at [591, 319] on button "Skicka e-post för återställning" at bounding box center [608, 316] width 338 height 46
